Goal: Task Accomplishment & Management: Complete application form

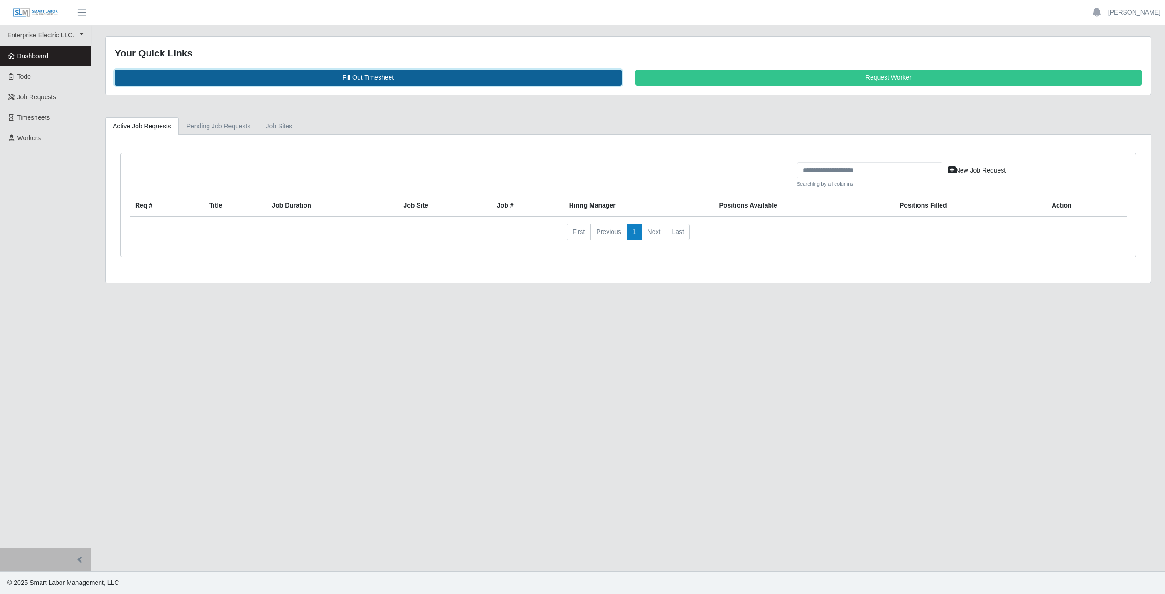
click at [365, 75] on link "Fill Out Timesheet" at bounding box center [368, 78] width 507 height 16
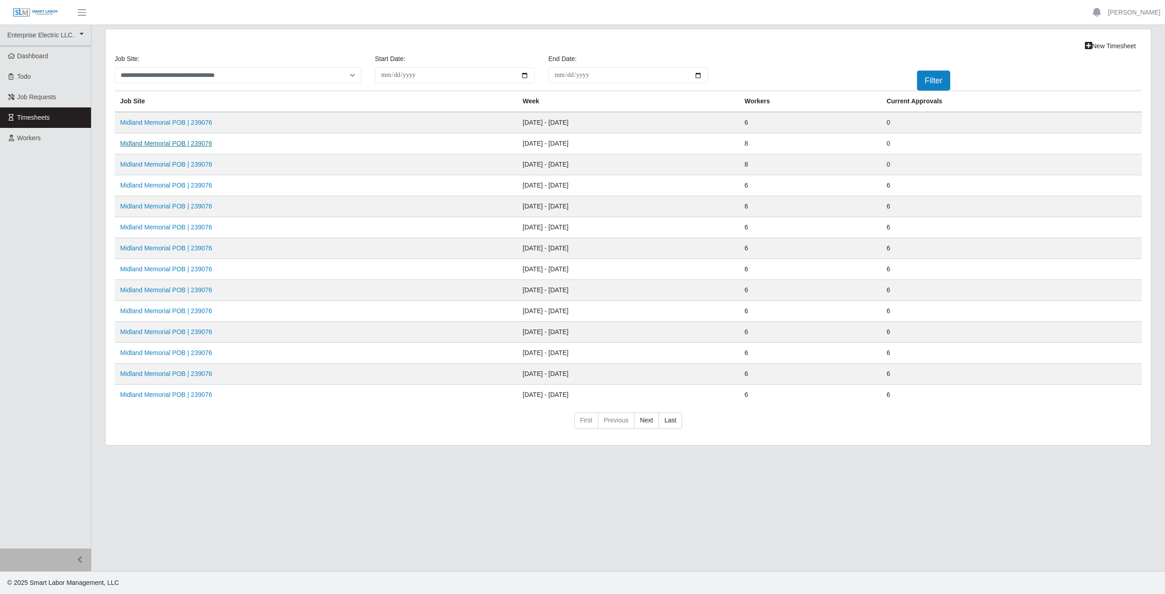
click at [156, 140] on link "Midland Memorial POB | 239076" at bounding box center [166, 143] width 92 height 7
